Goal: Communication & Community: Answer question/provide support

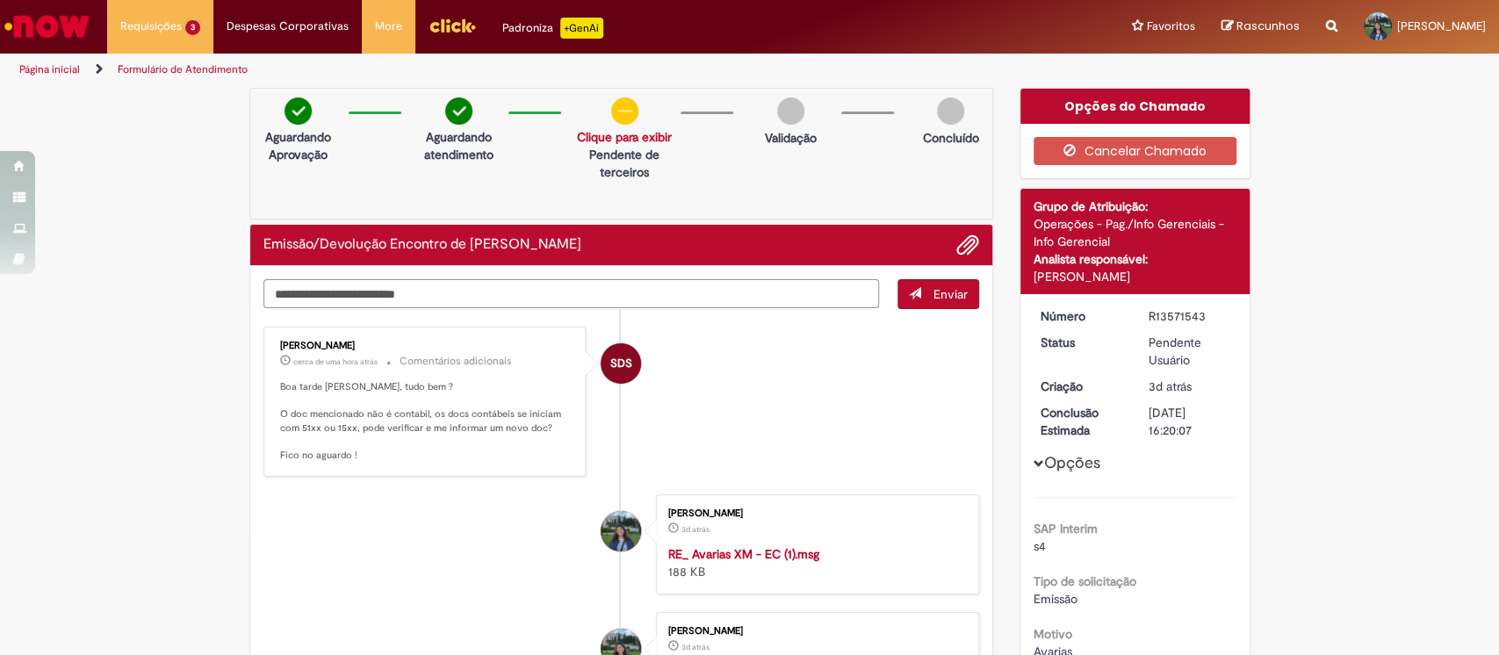
click at [640, 299] on textarea "Digite sua mensagem aqui..." at bounding box center [571, 294] width 616 height 30
type textarea "**********"
drag, startPoint x: 379, startPoint y: 348, endPoint x: 266, endPoint y: 341, distance: 113.5
click at [269, 341] on div "Sabrina Da Silva Oliveira cerca de uma hora atrás cerca de uma hora atrás Comen…" at bounding box center [425, 402] width 313 height 140
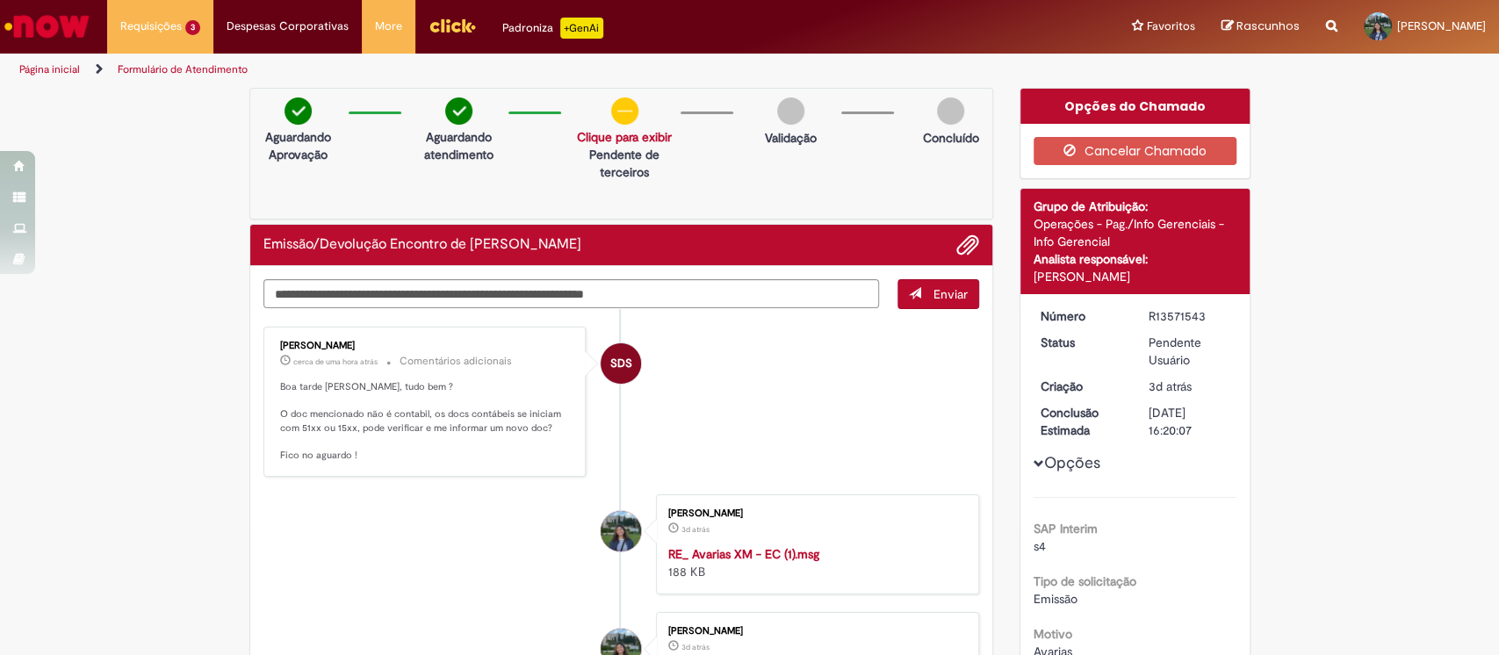
copy div "[PERSON_NAME]"
click at [1172, 319] on div "R13571543" at bounding box center [1190, 316] width 82 height 18
copy div "R13571543"
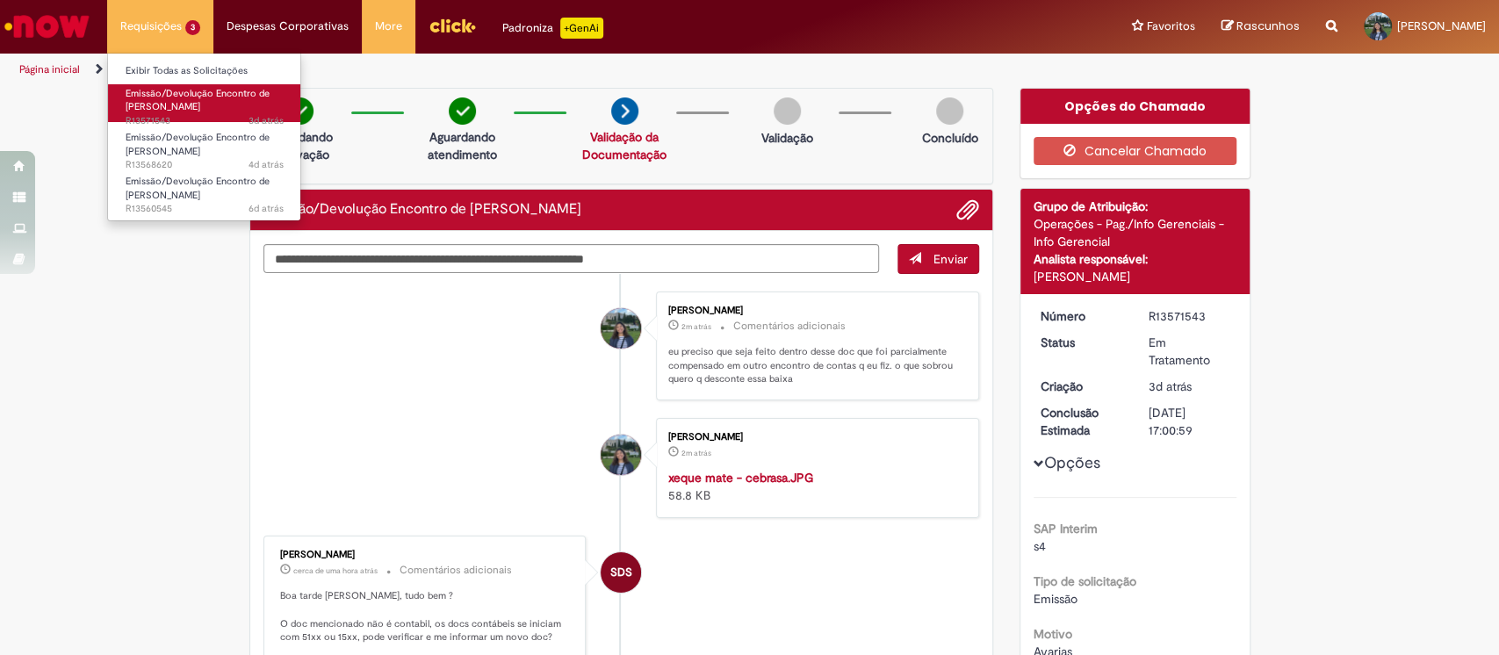
click at [185, 105] on span "Emissão/Devolução Encontro de [PERSON_NAME]" at bounding box center [198, 100] width 144 height 27
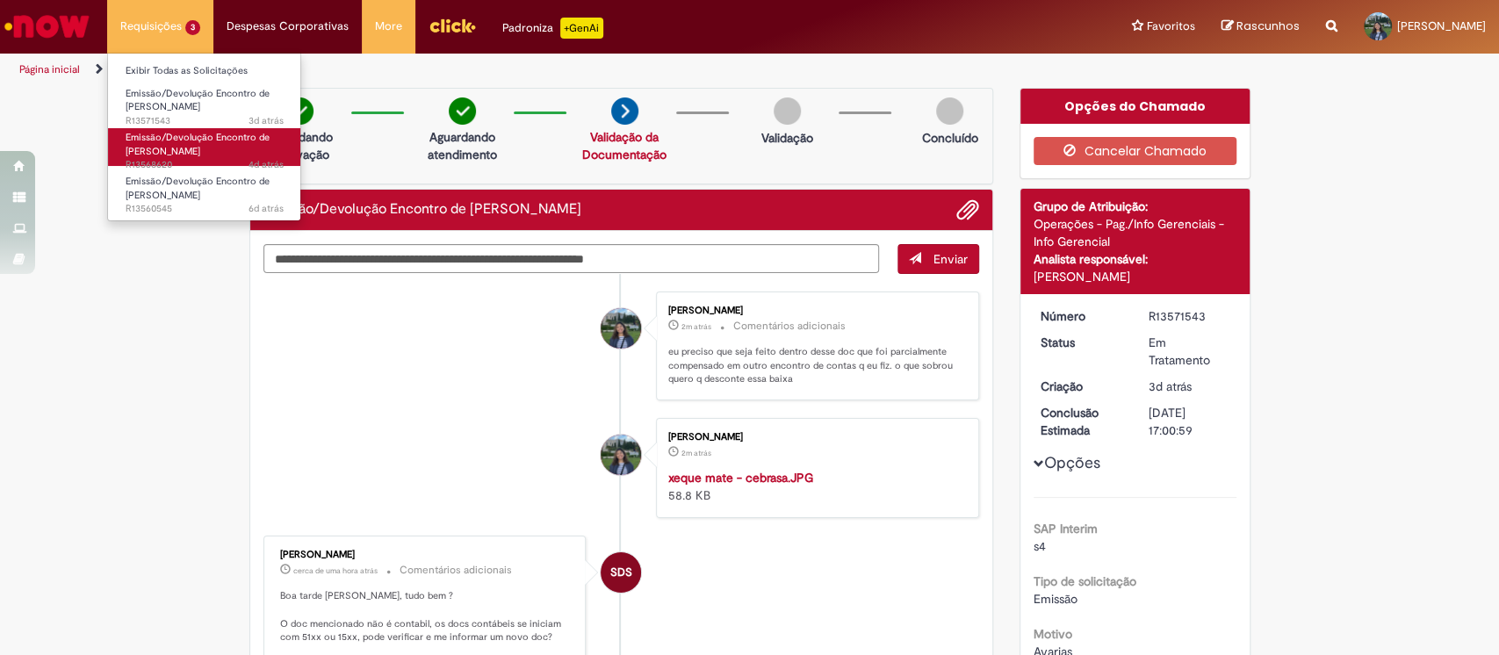
click at [164, 150] on span "Emissão/Devolução Encontro de [PERSON_NAME]" at bounding box center [198, 144] width 144 height 27
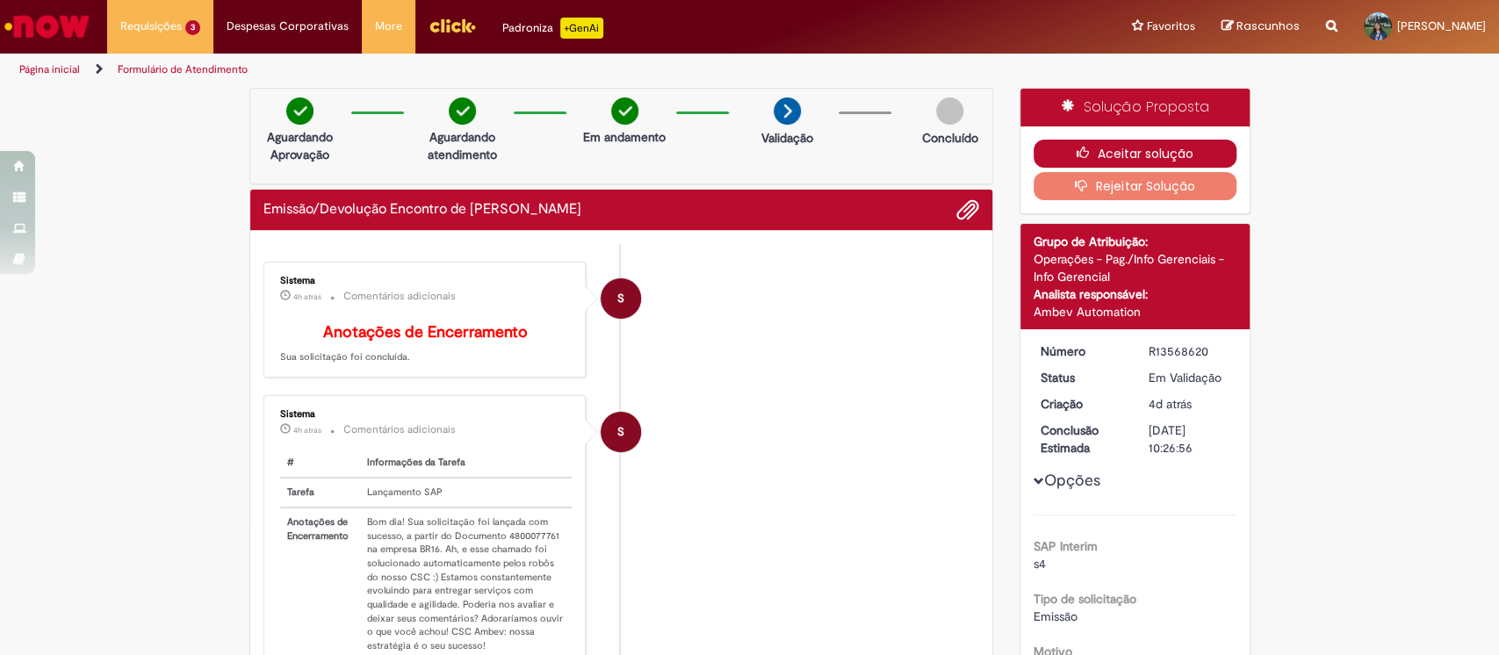
click at [1095, 151] on button "Aceitar solução" at bounding box center [1135, 154] width 203 height 28
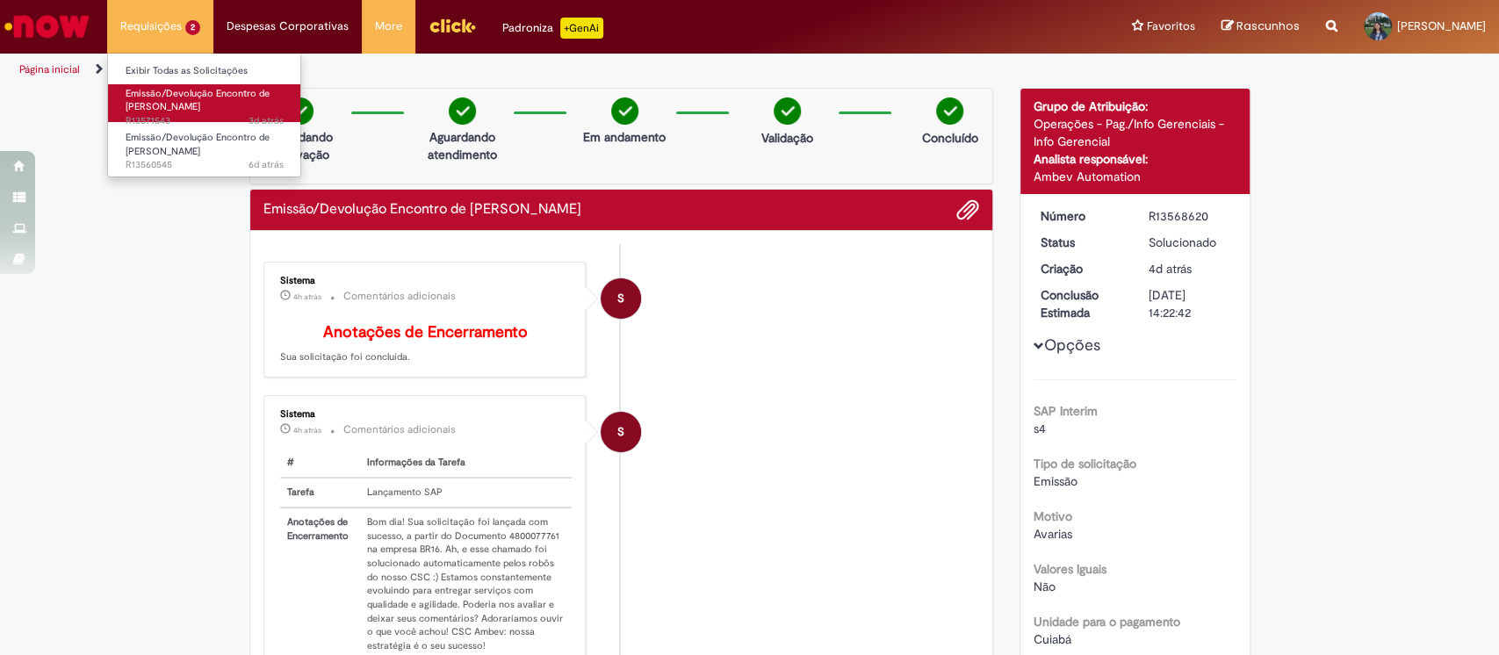
click at [204, 117] on span "3d atrás 3 dias atrás R13571543" at bounding box center [205, 121] width 158 height 14
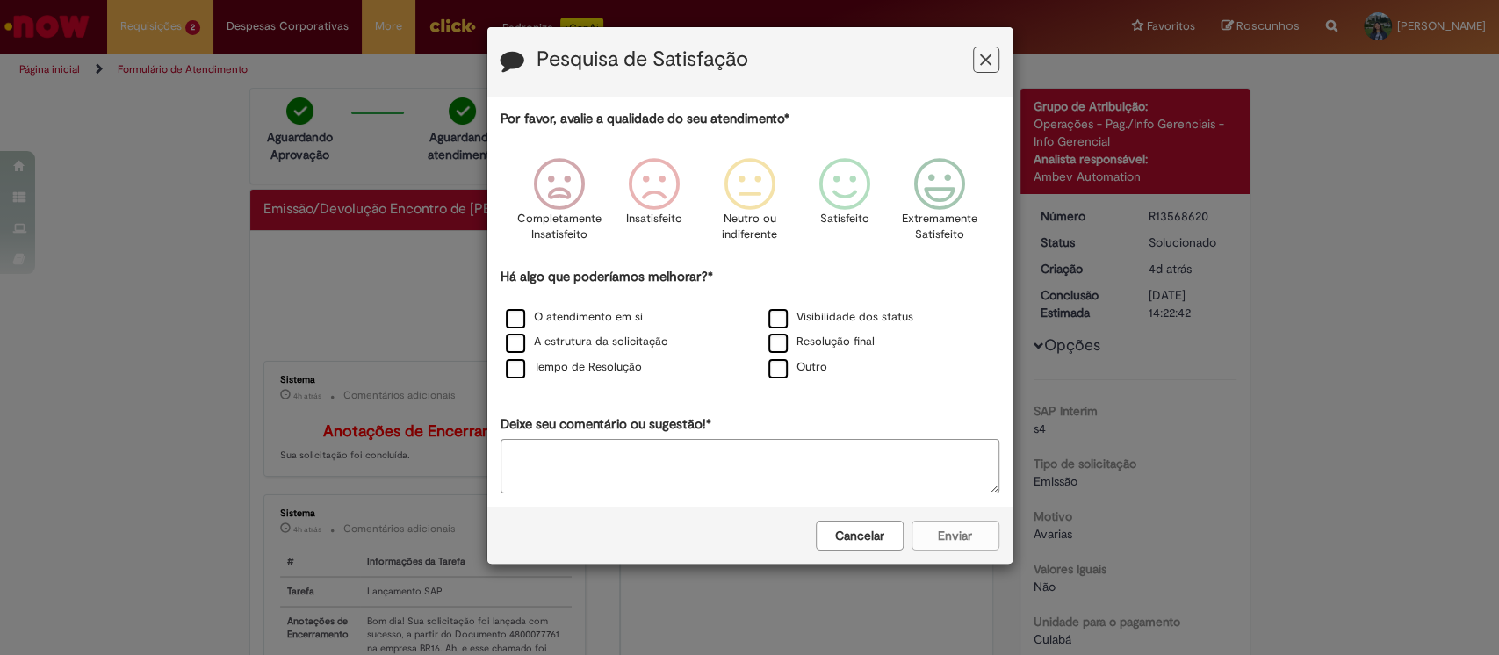
click at [987, 64] on icon "Feedback" at bounding box center [985, 60] width 11 height 18
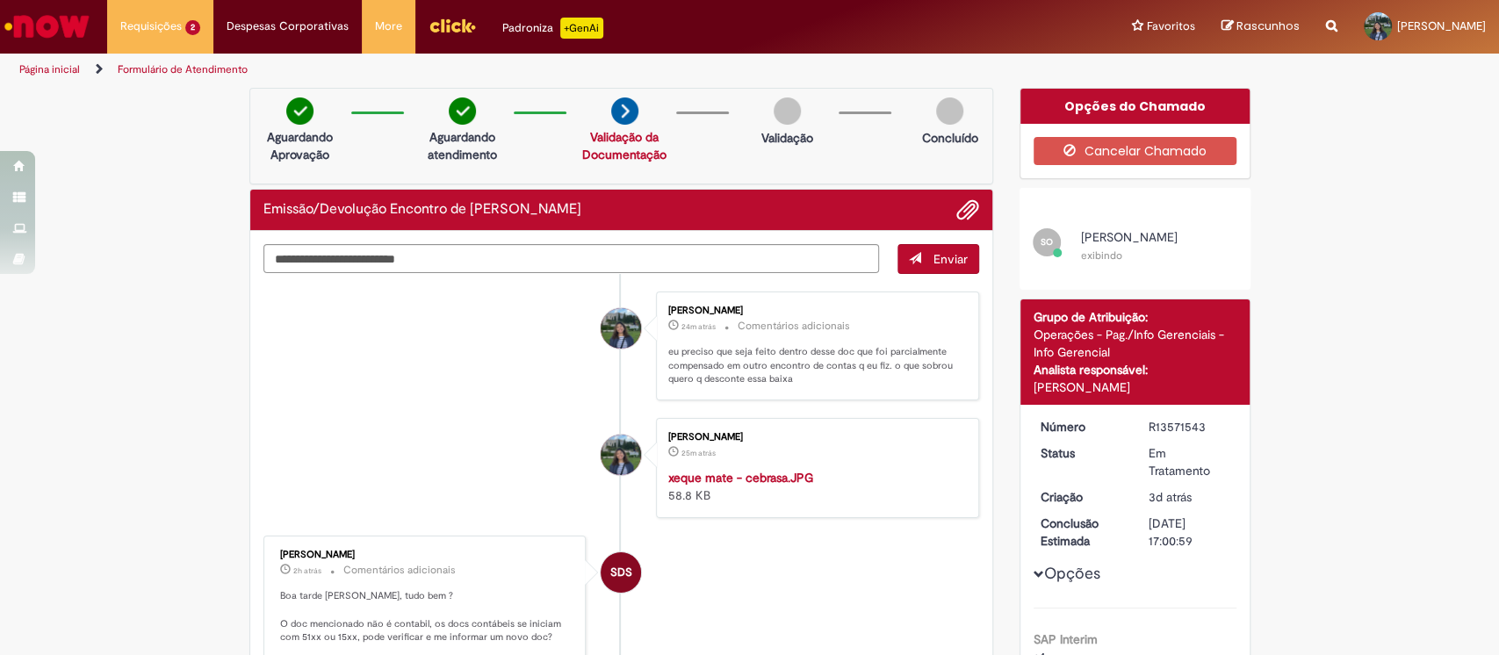
click at [751, 469] on img "Histórico de tíquete" at bounding box center [814, 469] width 292 height 0
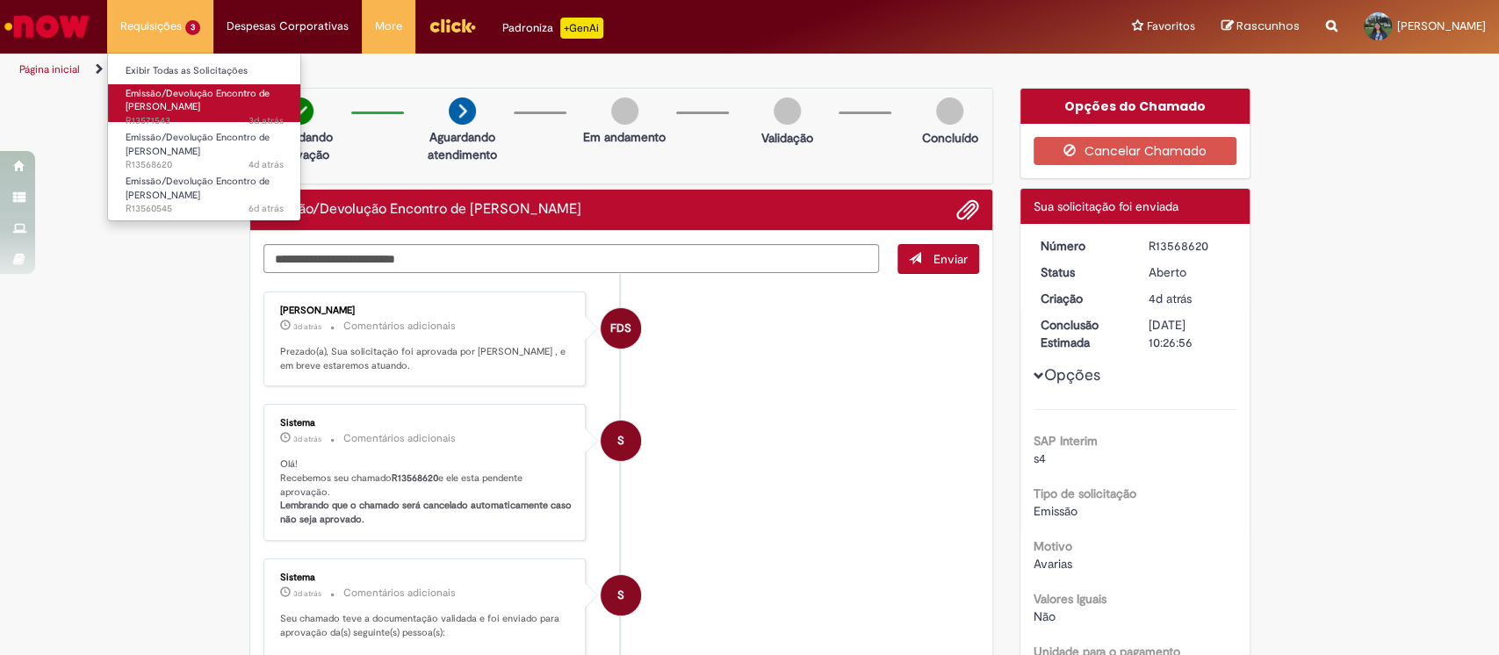
click at [217, 122] on li "Emissão/Devolução Encontro de Contas Fornecedor 4d atrás 4 dias atrás R13568620" at bounding box center [204, 144] width 193 height 44
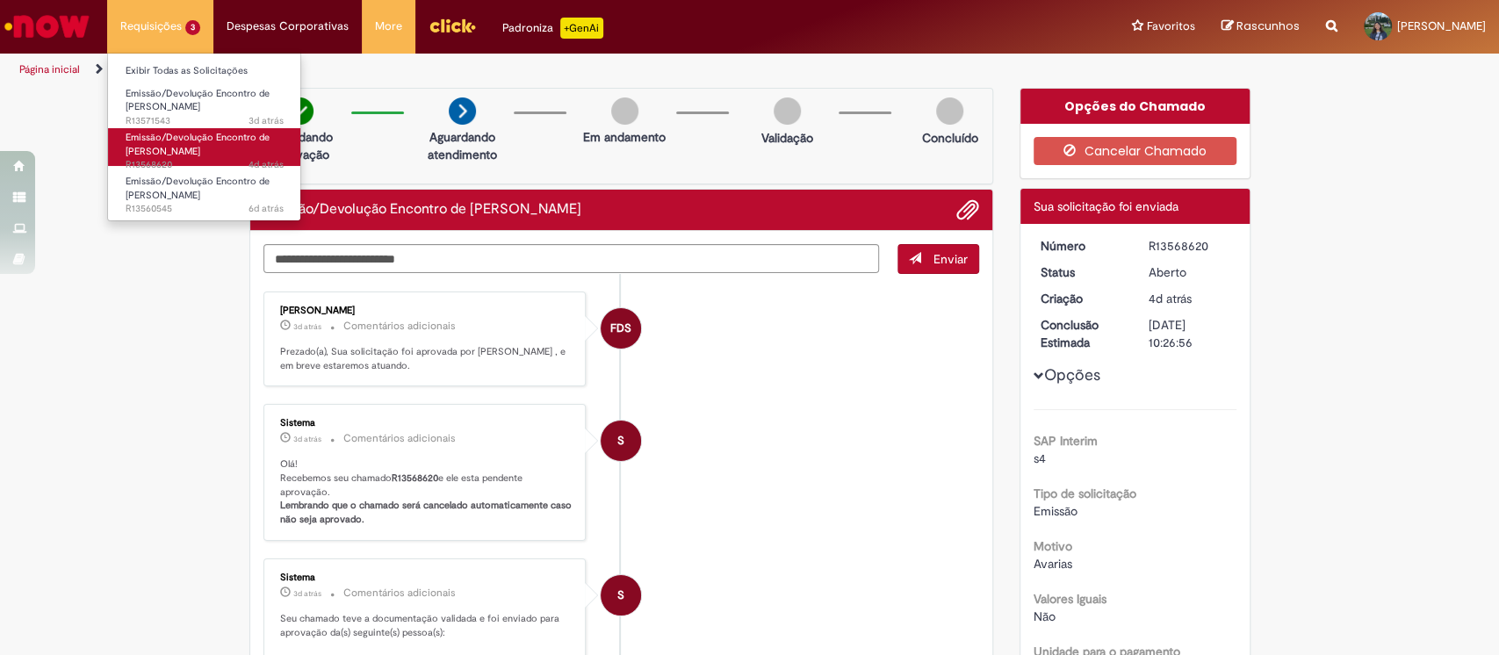
click at [192, 131] on span "Emissão/Devolução Encontro de [PERSON_NAME]" at bounding box center [198, 144] width 144 height 27
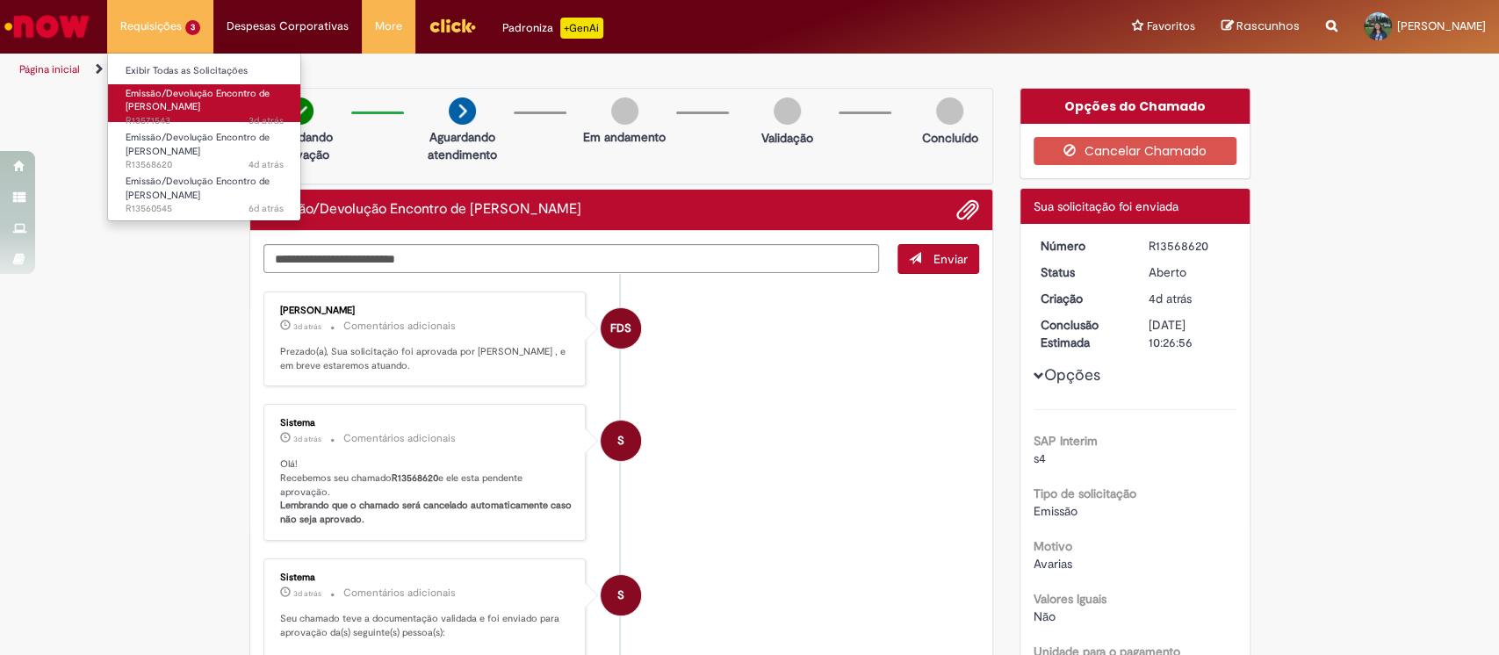
click at [190, 113] on link "Emissão/Devolução Encontro de Contas Fornecedor 3d atrás 3 dias atrás R13571543" at bounding box center [204, 103] width 193 height 38
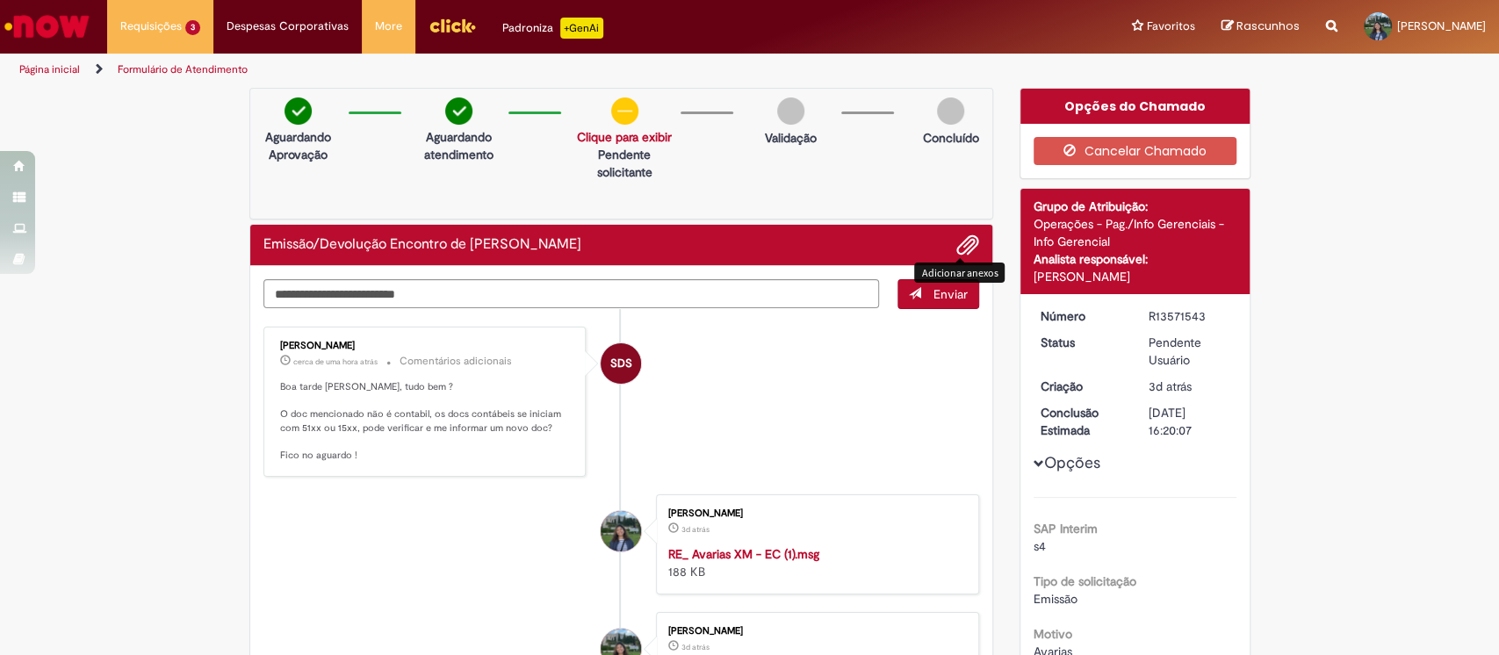
click at [957, 242] on span "Adicionar anexos" at bounding box center [967, 245] width 21 height 21
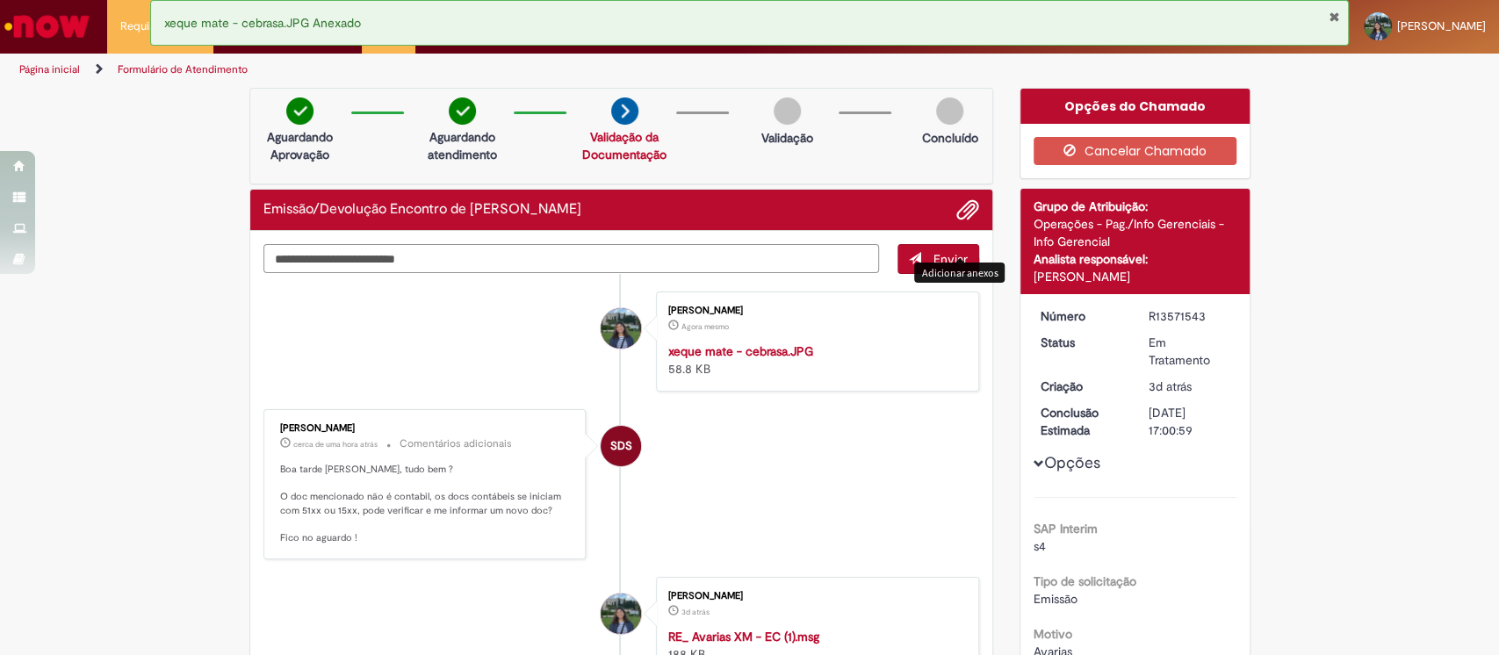
click at [703, 267] on textarea "Digite sua mensagem aqui..." at bounding box center [571, 259] width 616 height 30
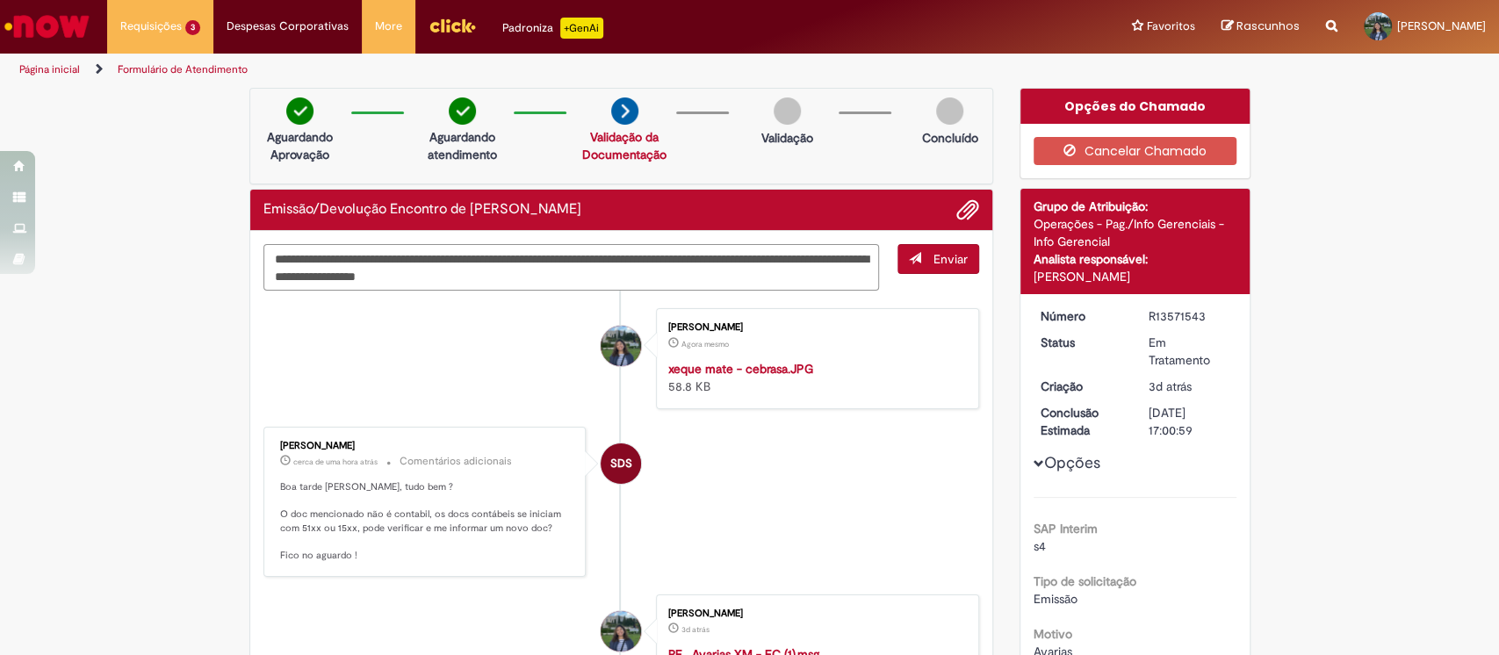
type textarea "**********"
click at [948, 244] on button "Enviar" at bounding box center [938, 259] width 82 height 30
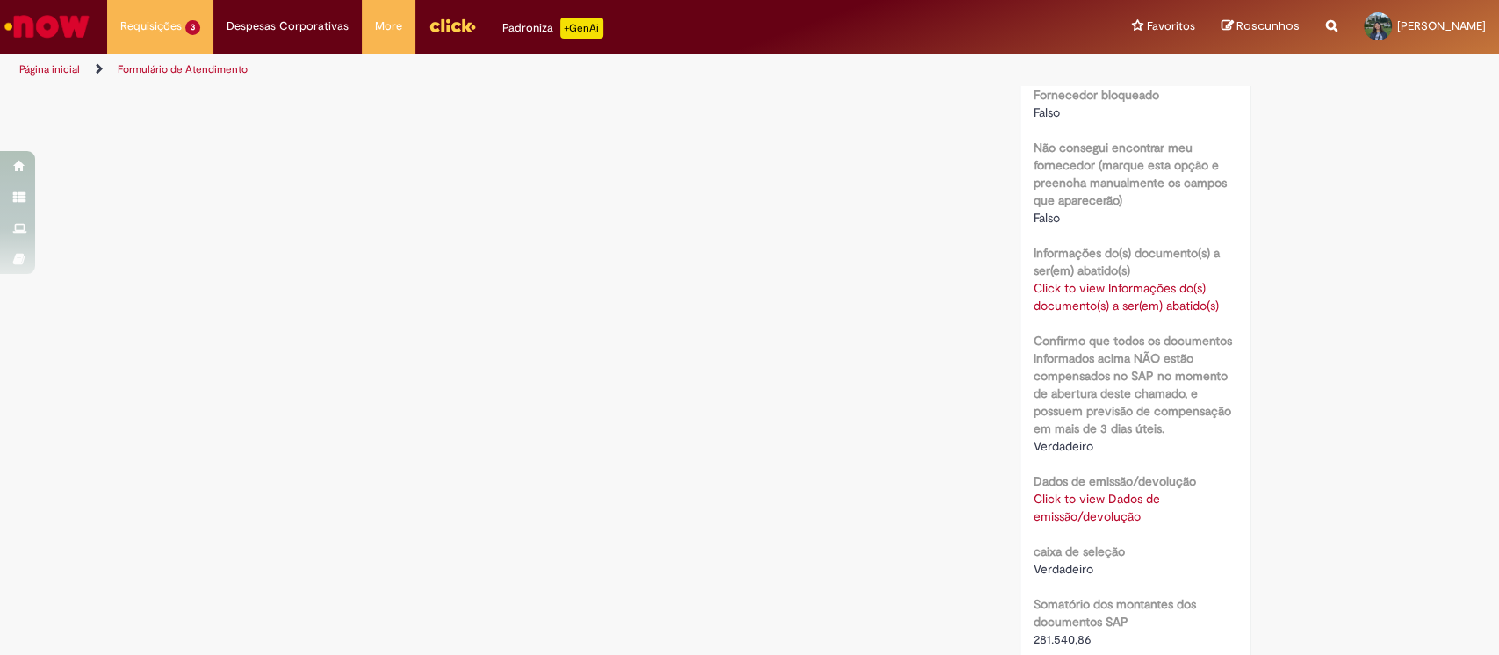
scroll to position [1119, 0]
click at [1108, 511] on link "Click to view Dados de emissão/devolução" at bounding box center [1097, 507] width 126 height 33
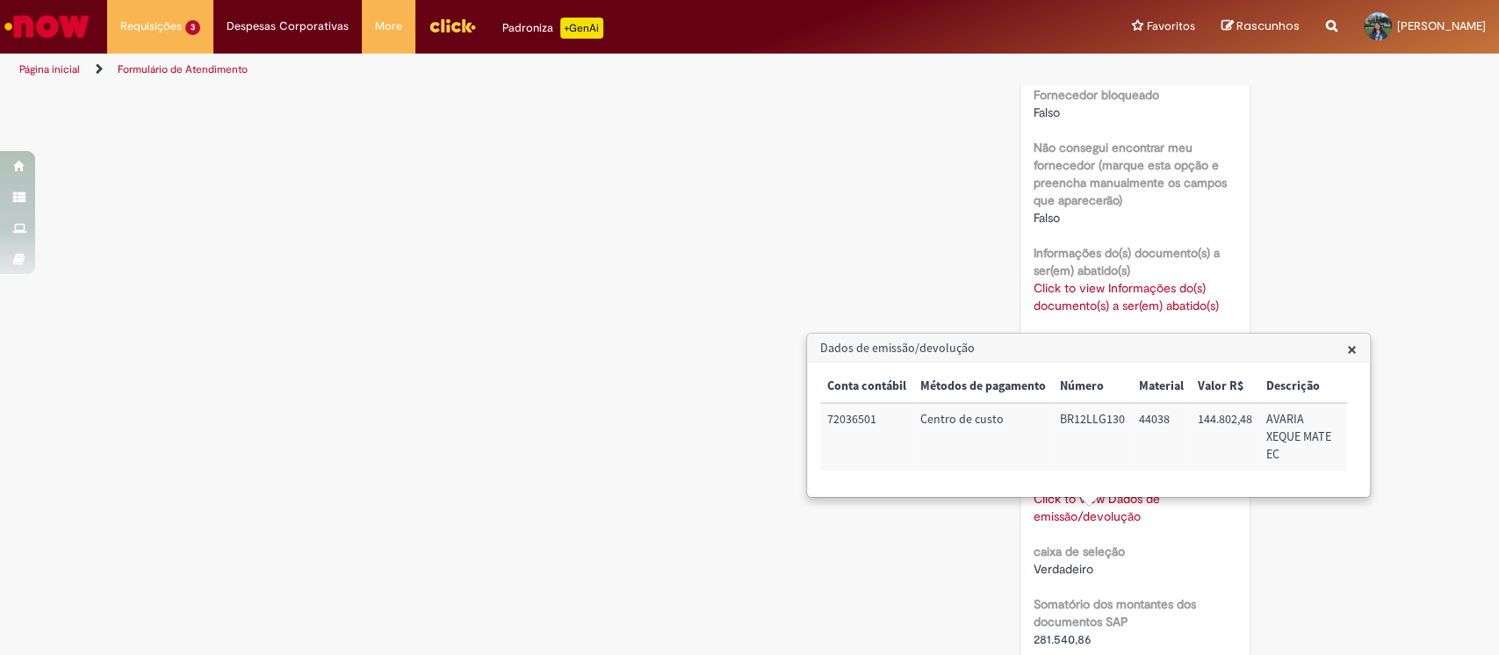
click at [1350, 357] on span "×" at bounding box center [1352, 349] width 10 height 24
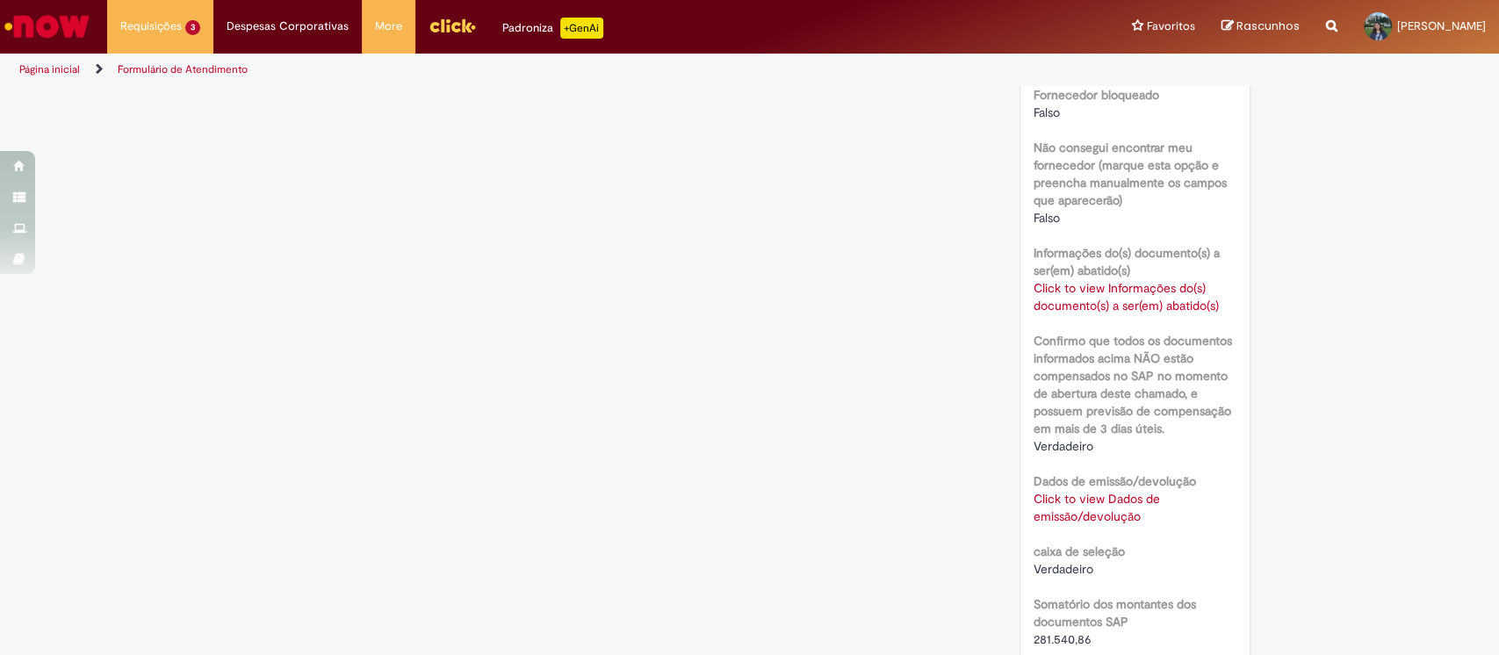
click at [1087, 502] on link "Click to view Dados de emissão/devolução" at bounding box center [1097, 507] width 126 height 33
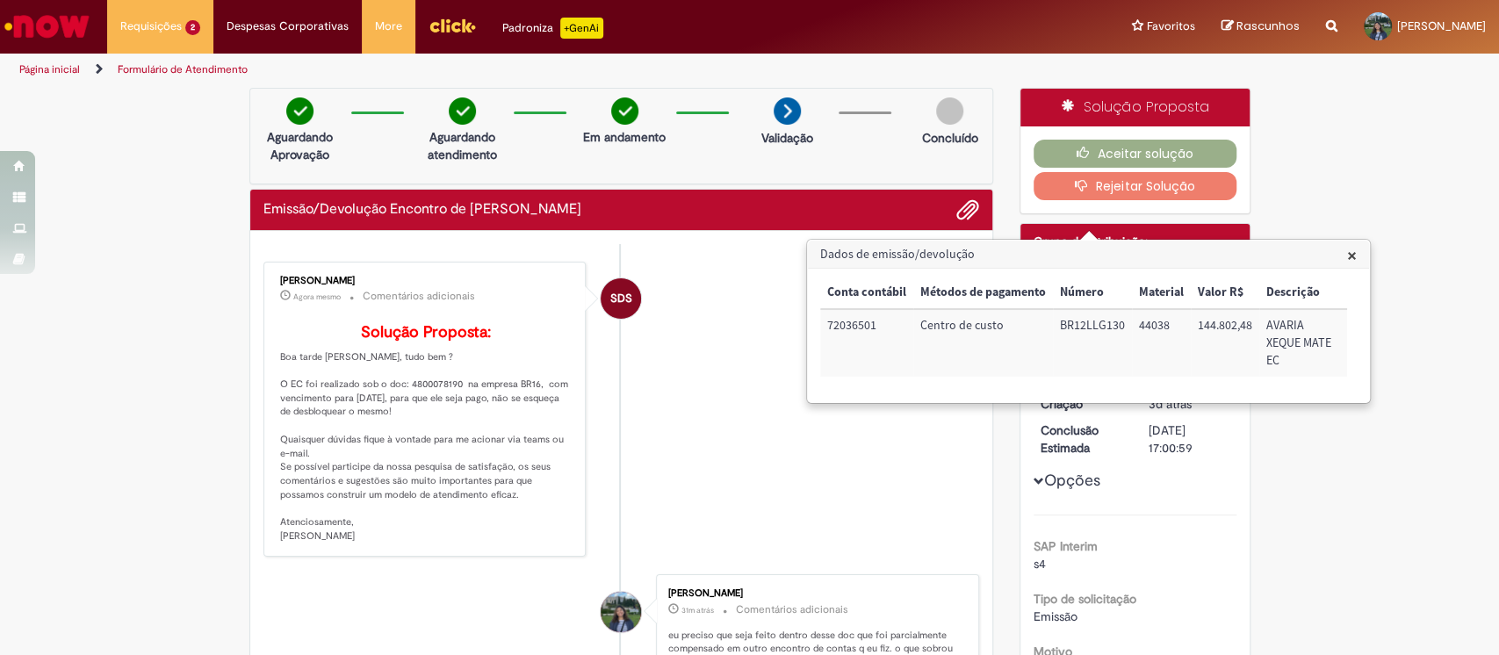
click at [646, 432] on li "SDS Sabrina Da Silva Oliveira Agora mesmo Agora mesmo Comentários adicionais So…" at bounding box center [621, 410] width 717 height 296
